Goal: Information Seeking & Learning: Check status

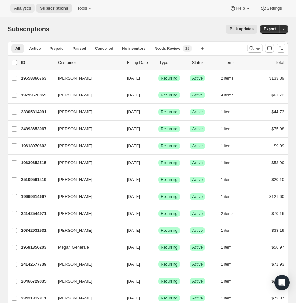
click at [24, 8] on span "Analytics" at bounding box center [22, 8] width 17 height 5
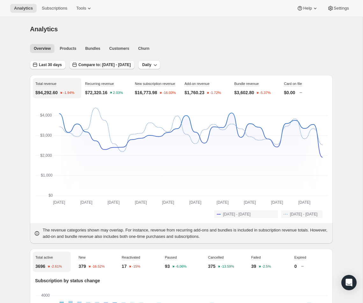
click at [119, 65] on span "Compare to: [DATE] - [DATE]" at bounding box center [104, 64] width 52 height 5
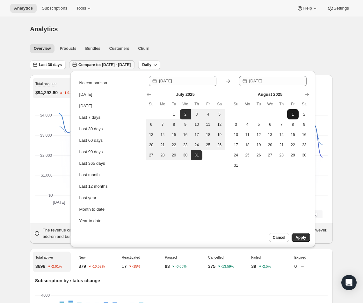
click at [296, 115] on button "1" at bounding box center [292, 114] width 11 height 10
type input "[DATE]"
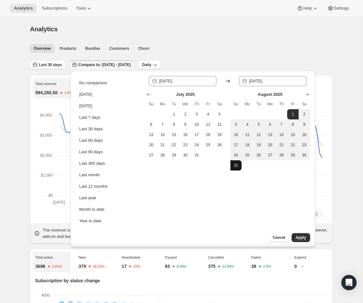
drag, startPoint x: 236, startPoint y: 165, endPoint x: 277, endPoint y: 182, distance: 43.9
click at [237, 165] on span "31" at bounding box center [236, 165] width 6 height 5
type input "[DATE]"
click at [296, 235] on span "Apply" at bounding box center [301, 237] width 11 height 5
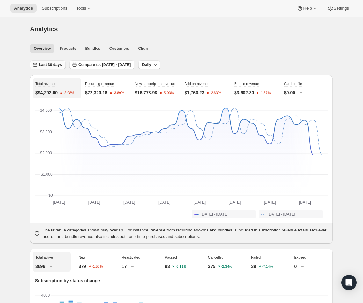
click at [57, 65] on span "Last 30 days" at bounding box center [50, 64] width 23 height 5
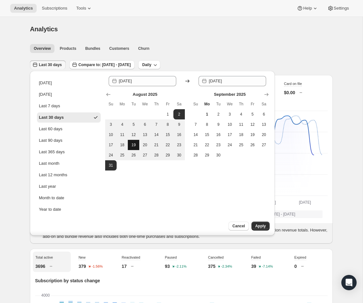
drag, startPoint x: 166, startPoint y: 115, endPoint x: 136, endPoint y: 139, distance: 38.5
click at [166, 115] on span "1" at bounding box center [168, 114] width 6 height 5
type input "[DATE]"
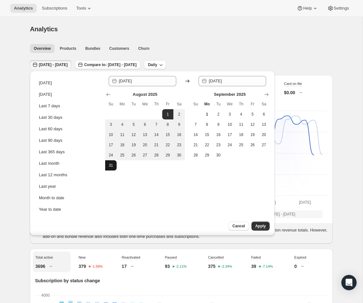
click at [113, 162] on button "31" at bounding box center [110, 165] width 11 height 10
type input "[DATE]"
click at [258, 224] on span "Apply" at bounding box center [261, 225] width 11 height 5
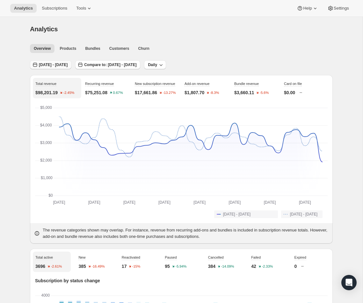
click at [61, 67] on span "[DATE] - [DATE]" at bounding box center [53, 64] width 29 height 5
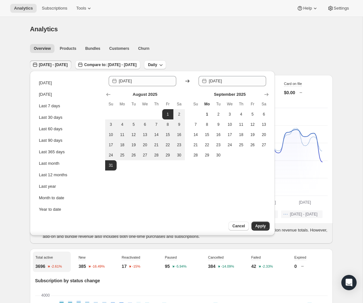
drag, startPoint x: 107, startPoint y: 94, endPoint x: 125, endPoint y: 104, distance: 20.0
click at [108, 95] on icon "Show previous month, July 2025" at bounding box center [108, 94] width 6 height 6
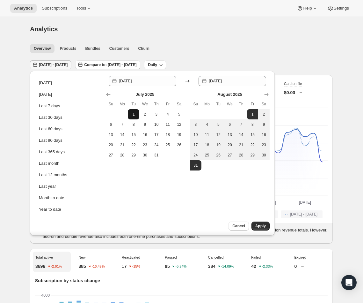
click at [132, 115] on span "1" at bounding box center [133, 114] width 6 height 5
type input "[DATE]"
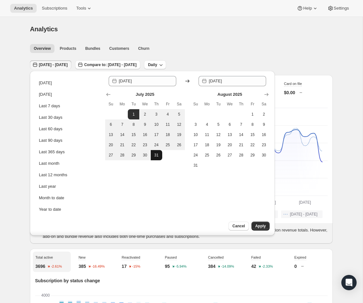
click at [158, 155] on span "31" at bounding box center [156, 154] width 6 height 5
type input "[DATE]"
click at [263, 224] on span "Apply" at bounding box center [261, 225] width 11 height 5
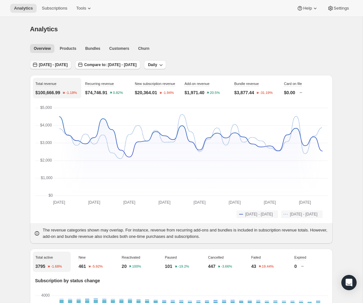
click at [44, 66] on span "[DATE] - [DATE]" at bounding box center [53, 64] width 29 height 5
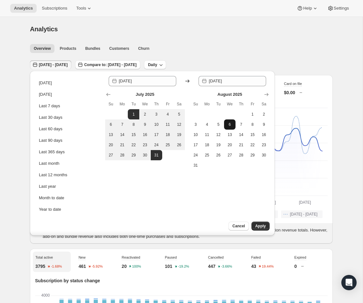
drag, startPoint x: 252, startPoint y: 115, endPoint x: 235, endPoint y: 129, distance: 22.2
click at [252, 115] on span "1" at bounding box center [253, 114] width 6 height 5
type input "[DATE]"
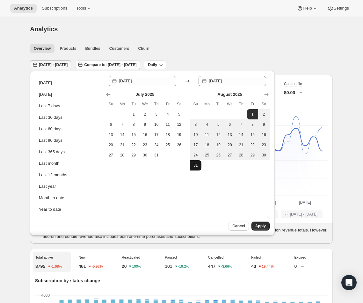
click at [198, 166] on span "31" at bounding box center [196, 165] width 6 height 5
type input "[DATE]"
drag, startPoint x: 264, startPoint y: 227, endPoint x: 257, endPoint y: 222, distance: 8.4
click at [264, 227] on span "Apply" at bounding box center [261, 225] width 11 height 5
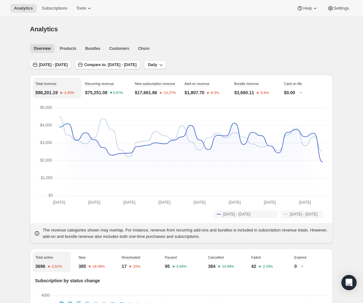
click at [51, 66] on span "[DATE] - [DATE]" at bounding box center [53, 64] width 29 height 5
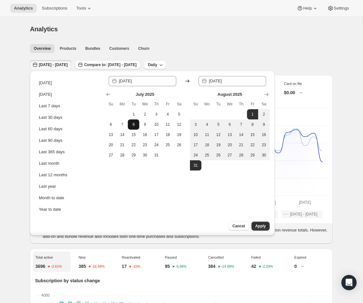
click at [134, 117] on button "1" at bounding box center [133, 114] width 11 height 10
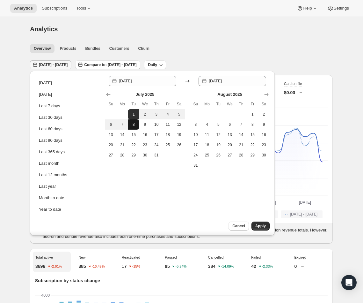
type input "[DATE]"
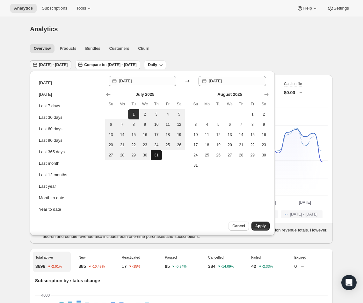
click at [155, 155] on span "31" at bounding box center [156, 154] width 6 height 5
type input "[DATE]"
click at [268, 227] on button "Apply" at bounding box center [261, 225] width 18 height 9
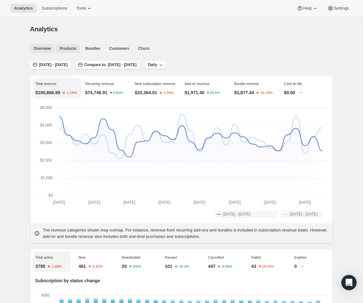
click at [74, 50] on span "Products" at bounding box center [68, 48] width 17 height 5
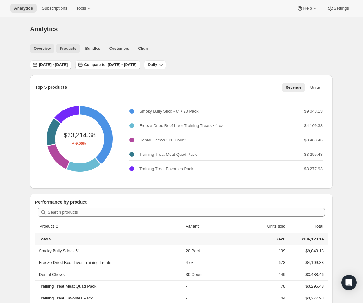
click at [40, 50] on span "Overview" at bounding box center [42, 48] width 17 height 5
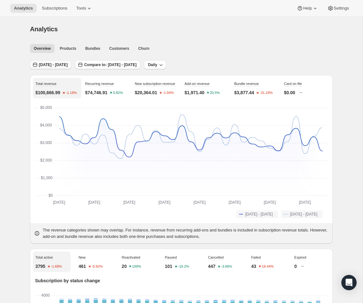
click at [49, 65] on span "[DATE] - [DATE]" at bounding box center [53, 64] width 29 height 5
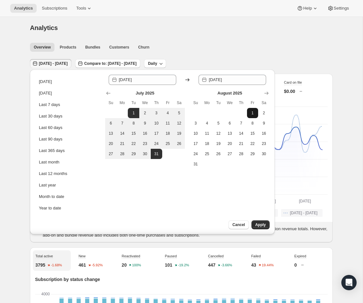
drag, startPoint x: 255, startPoint y: 114, endPoint x: 247, endPoint y: 114, distance: 8.0
click at [252, 114] on span "1" at bounding box center [253, 112] width 6 height 5
type input "[DATE]"
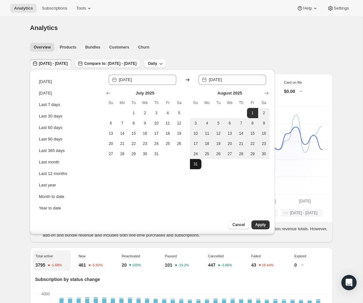
click at [200, 167] on button "31" at bounding box center [195, 164] width 11 height 10
type input "[DATE]"
click at [265, 225] on span "Apply" at bounding box center [261, 224] width 11 height 5
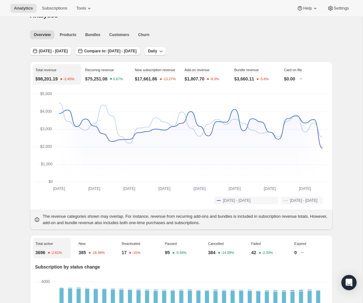
scroll to position [13, 0]
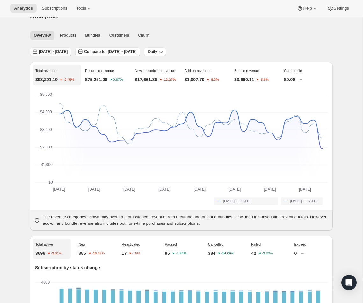
click at [58, 52] on span "[DATE] - [DATE]" at bounding box center [53, 51] width 29 height 5
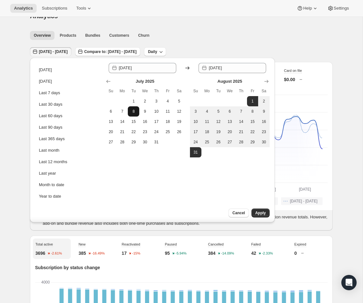
drag, startPoint x: 134, startPoint y: 99, endPoint x: 139, endPoint y: 114, distance: 15.4
click at [134, 100] on span "1" at bounding box center [133, 101] width 6 height 5
type input "[DATE]"
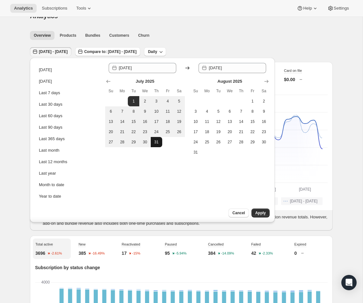
click at [159, 141] on span "31" at bounding box center [156, 141] width 6 height 5
type input "[DATE]"
click at [263, 214] on span "Apply" at bounding box center [261, 212] width 11 height 5
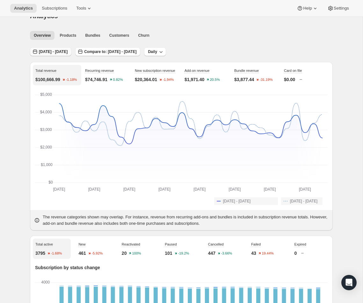
click at [46, 50] on span "[DATE] - [DATE]" at bounding box center [53, 51] width 29 height 5
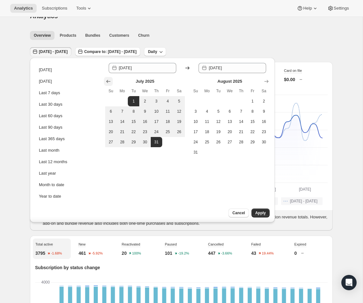
click at [107, 79] on icon "Show previous month, June 2025" at bounding box center [108, 81] width 6 height 6
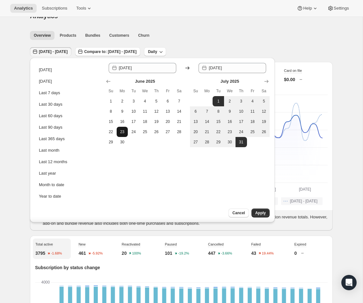
drag, startPoint x: 110, startPoint y: 101, endPoint x: 120, endPoint y: 133, distance: 33.7
click at [111, 101] on span "1" at bounding box center [111, 101] width 6 height 5
type input "[DATE]"
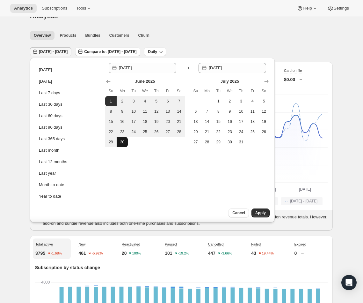
click at [123, 144] on button "30" at bounding box center [122, 142] width 11 height 10
type input "[DATE]"
click at [259, 213] on span "Apply" at bounding box center [261, 212] width 11 height 5
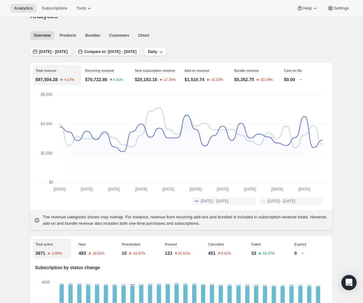
click at [54, 52] on span "[DATE] - [DATE]" at bounding box center [53, 51] width 29 height 5
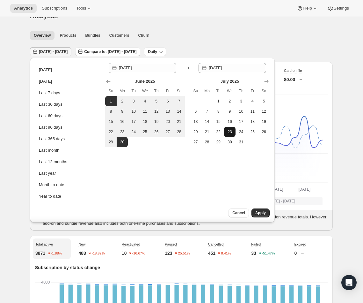
drag, startPoint x: 219, startPoint y: 103, endPoint x: 227, endPoint y: 128, distance: 25.7
click at [219, 103] on span "1" at bounding box center [218, 101] width 6 height 5
type input "[DATE]"
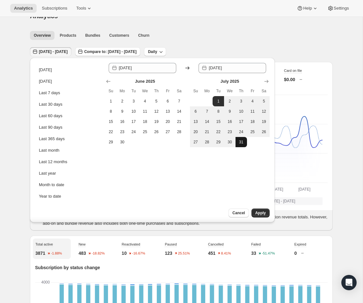
click at [242, 142] on span "31" at bounding box center [241, 141] width 6 height 5
type input "[DATE]"
click at [263, 212] on span "Apply" at bounding box center [261, 212] width 11 height 5
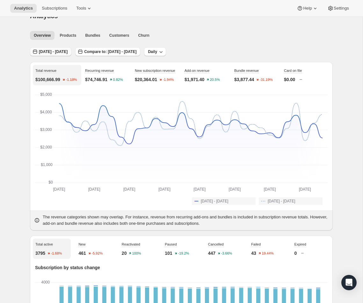
click at [47, 52] on span "[DATE] - [DATE]" at bounding box center [53, 51] width 29 height 5
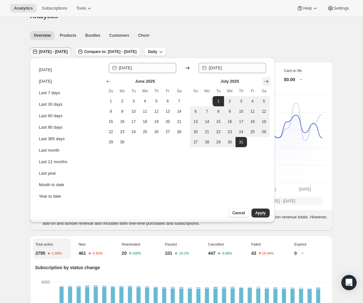
click at [265, 82] on icon "Show next month, August 2025" at bounding box center [267, 81] width 6 height 6
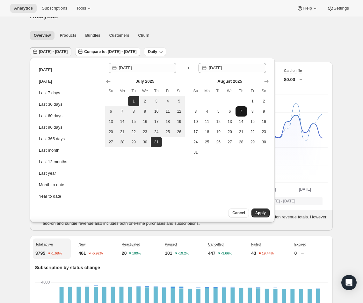
click at [254, 101] on span "1" at bounding box center [253, 101] width 6 height 5
type input "[DATE]"
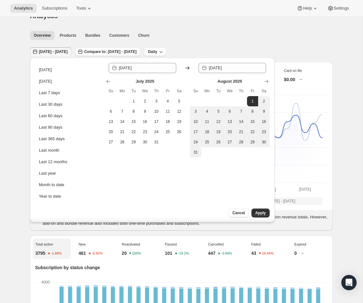
drag, startPoint x: 197, startPoint y: 151, endPoint x: 205, endPoint y: 153, distance: 8.5
click at [201, 152] on tr "31" at bounding box center [230, 152] width 80 height 10
drag, startPoint x: 275, startPoint y: 217, endPoint x: 271, endPoint y: 216, distance: 4.9
click at [275, 217] on div "[DATE] [DATE] Last 7 days Last 30 days Last 60 days Last 90 days Last 365 days …" at bounding box center [152, 141] width 250 height 171
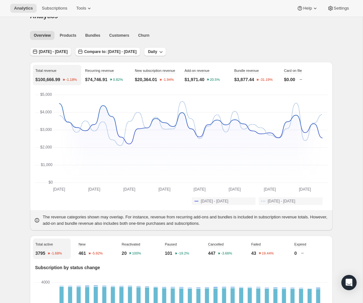
click at [67, 52] on span "[DATE] - [DATE]" at bounding box center [53, 51] width 29 height 5
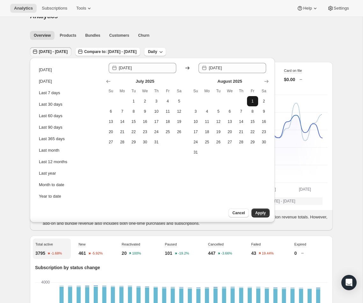
click at [252, 103] on span "1" at bounding box center [253, 101] width 6 height 5
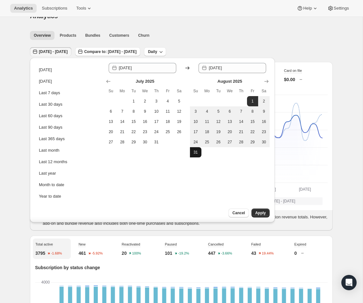
click at [195, 150] on span "31" at bounding box center [196, 152] width 6 height 5
type input "[DATE]"
click at [263, 213] on span "Apply" at bounding box center [261, 212] width 11 height 5
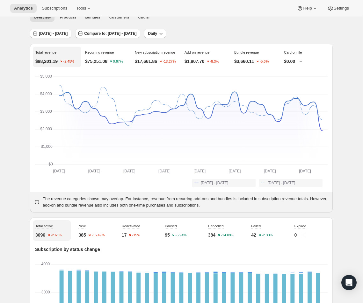
scroll to position [0, 0]
